Goal: Navigation & Orientation: Find specific page/section

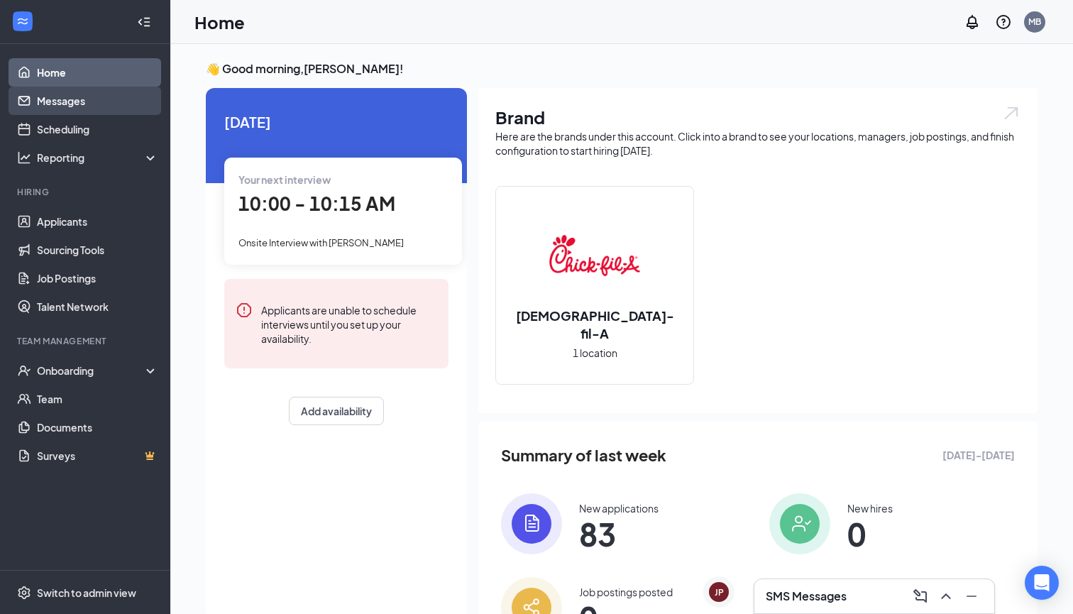
click at [78, 103] on link "Messages" at bounding box center [97, 101] width 121 height 28
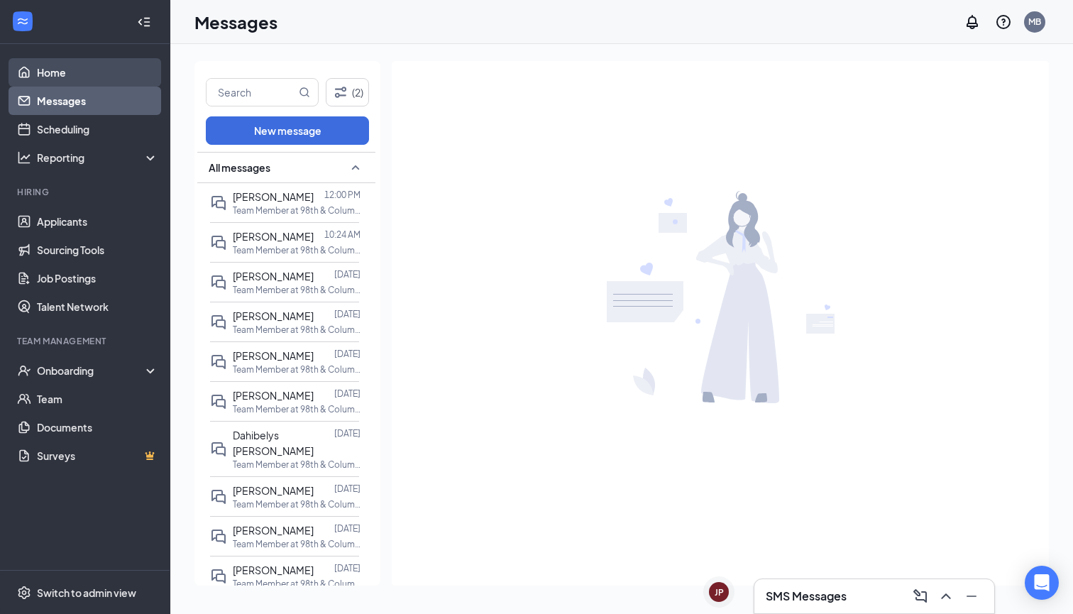
click at [82, 75] on link "Home" at bounding box center [97, 72] width 121 height 28
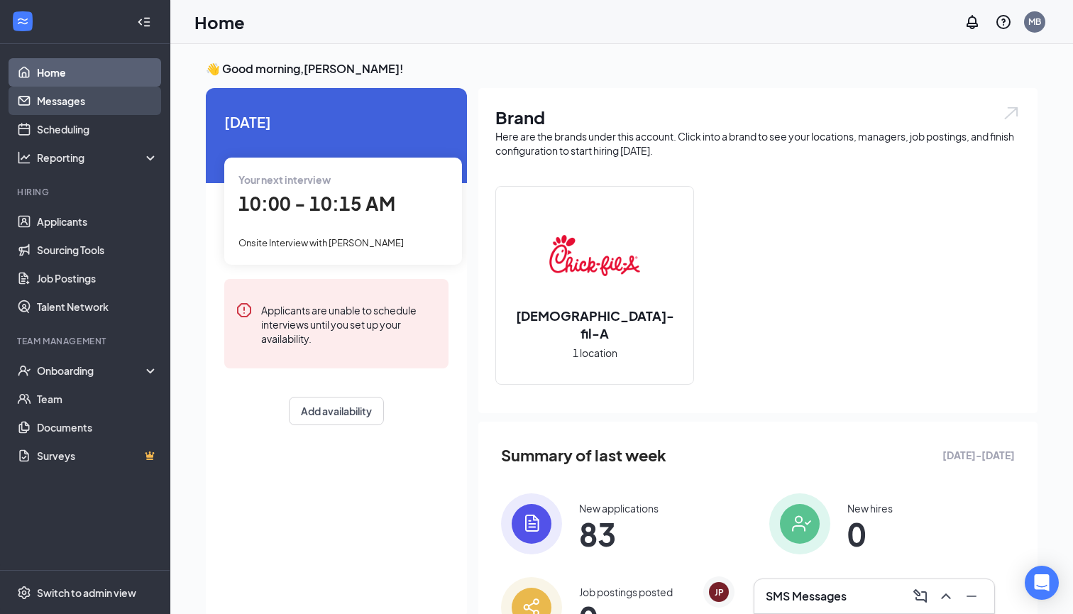
click at [58, 98] on link "Messages" at bounding box center [97, 101] width 121 height 28
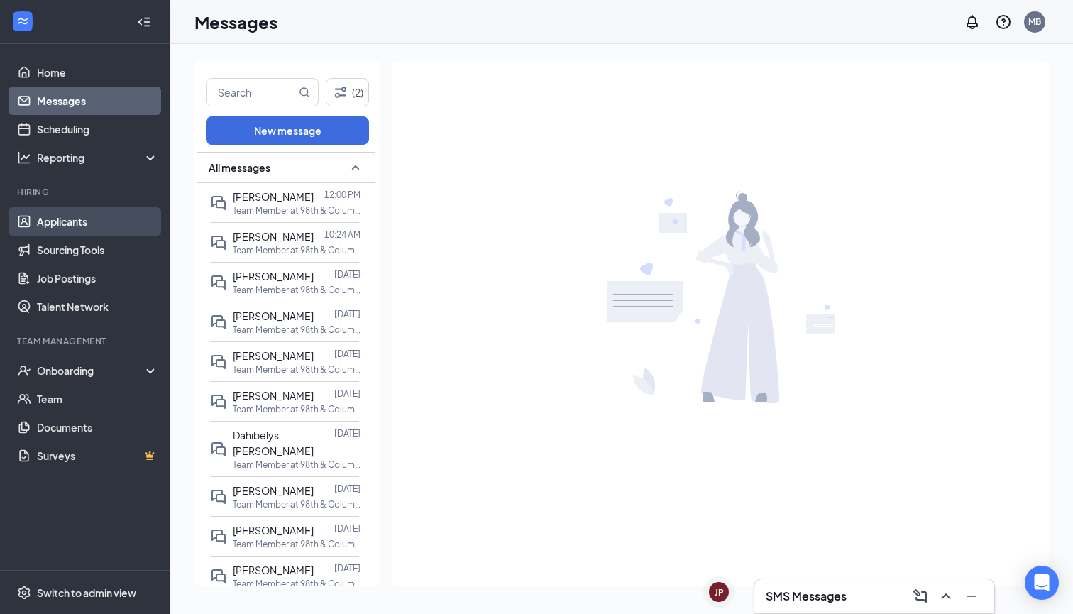
click at [78, 221] on link "Applicants" at bounding box center [97, 221] width 121 height 28
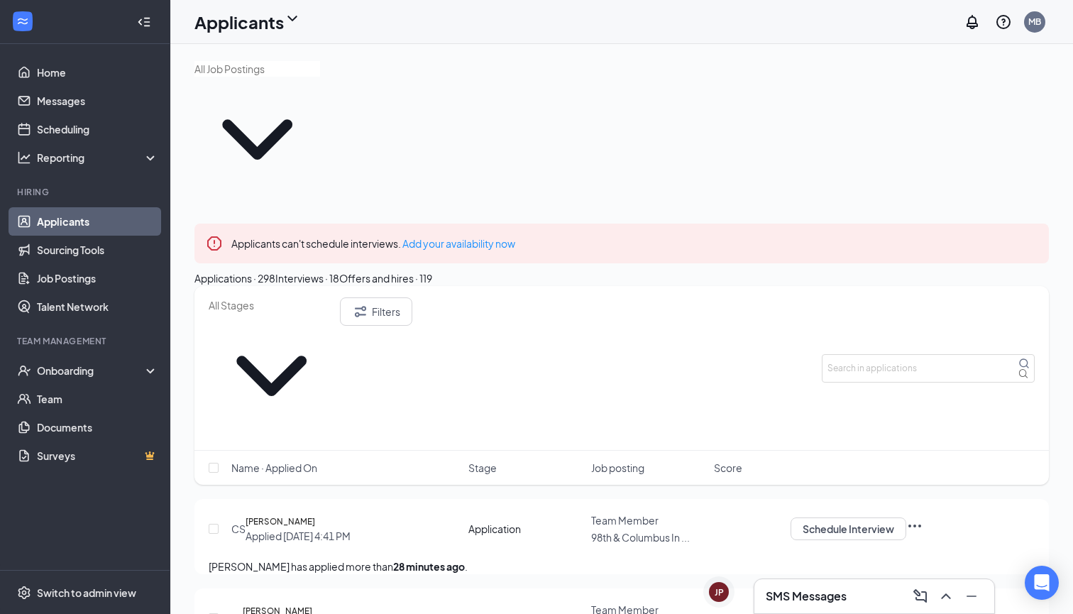
click at [339, 270] on button "Interviews · 18" at bounding box center [307, 278] width 64 height 16
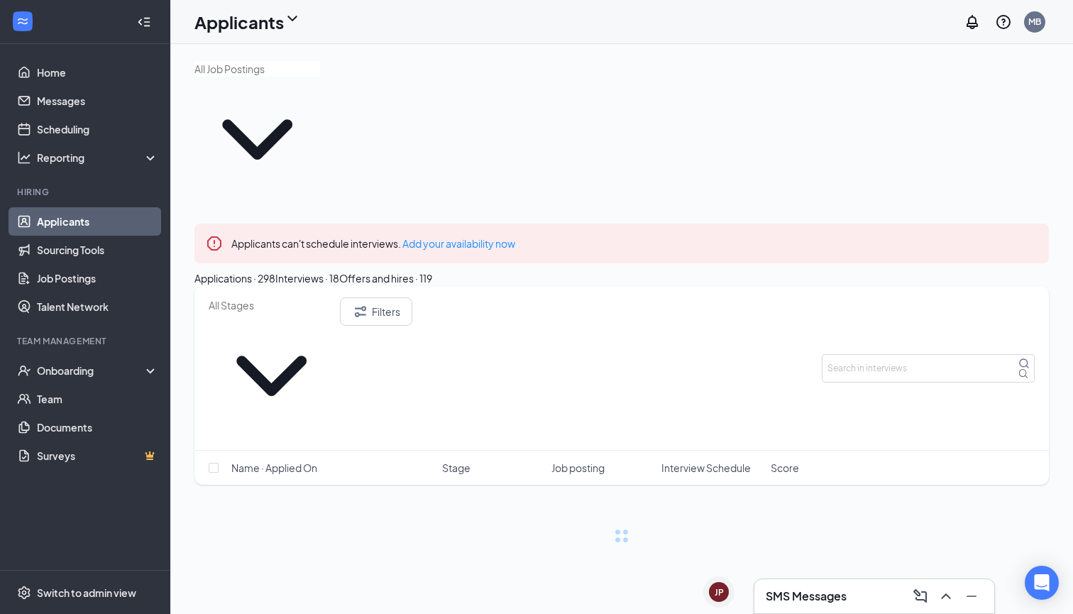
click at [339, 270] on div "Interviews · 18" at bounding box center [307, 278] width 64 height 16
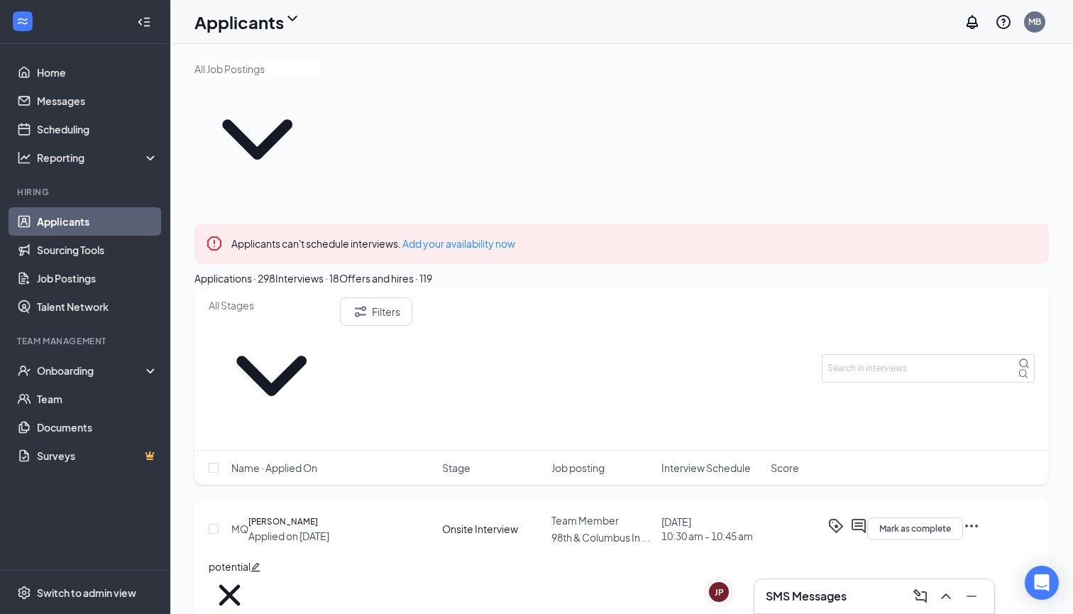
click at [432, 270] on div "Offers and hires · 119" at bounding box center [385, 278] width 93 height 16
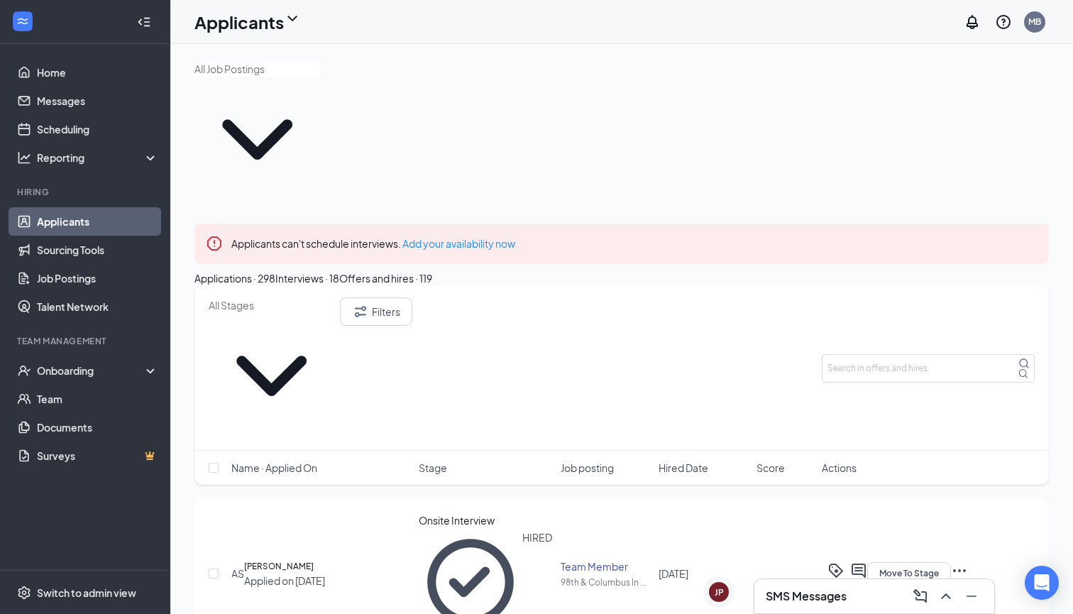
click at [339, 270] on div "Interviews · 18" at bounding box center [307, 278] width 64 height 16
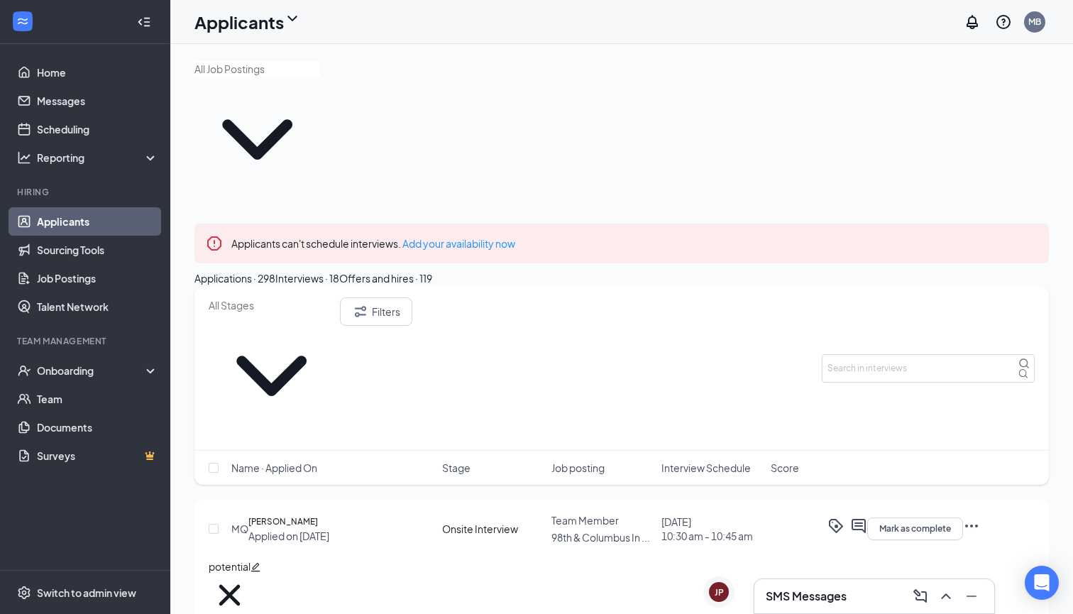
click at [262, 270] on div "Applications · 298" at bounding box center [234, 278] width 81 height 16
